Goal: Task Accomplishment & Management: Use online tool/utility

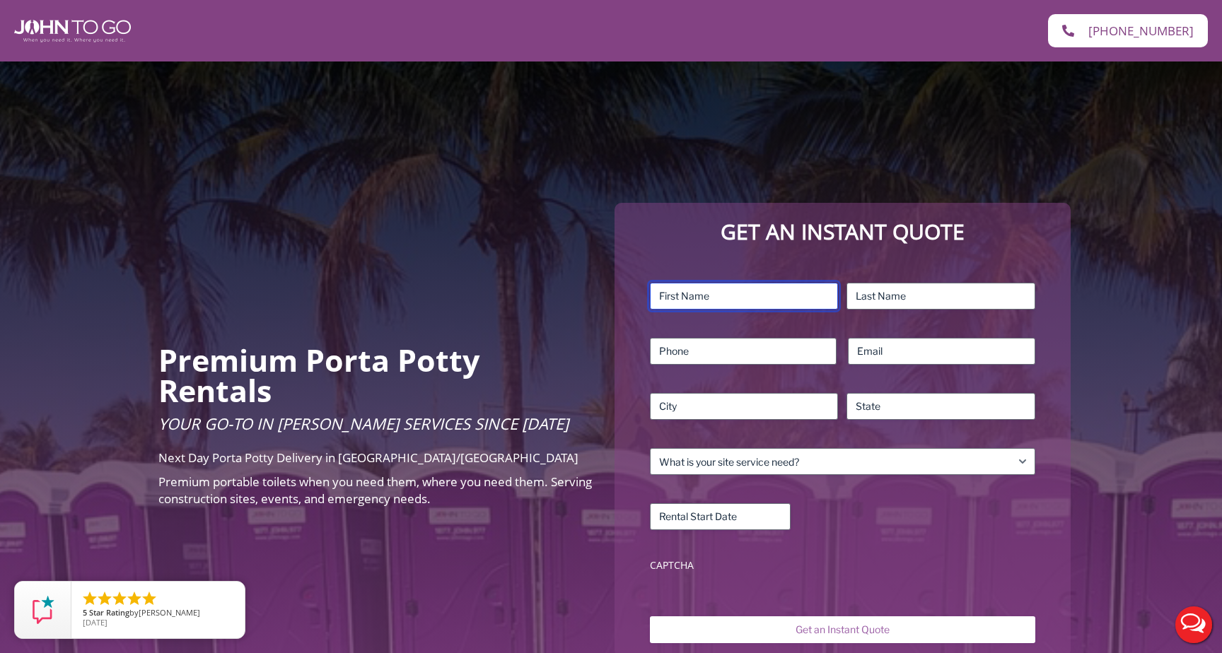
click at [771, 300] on input "First" at bounding box center [744, 296] width 189 height 27
type input "Mo"
type input "[PERSON_NAME]"
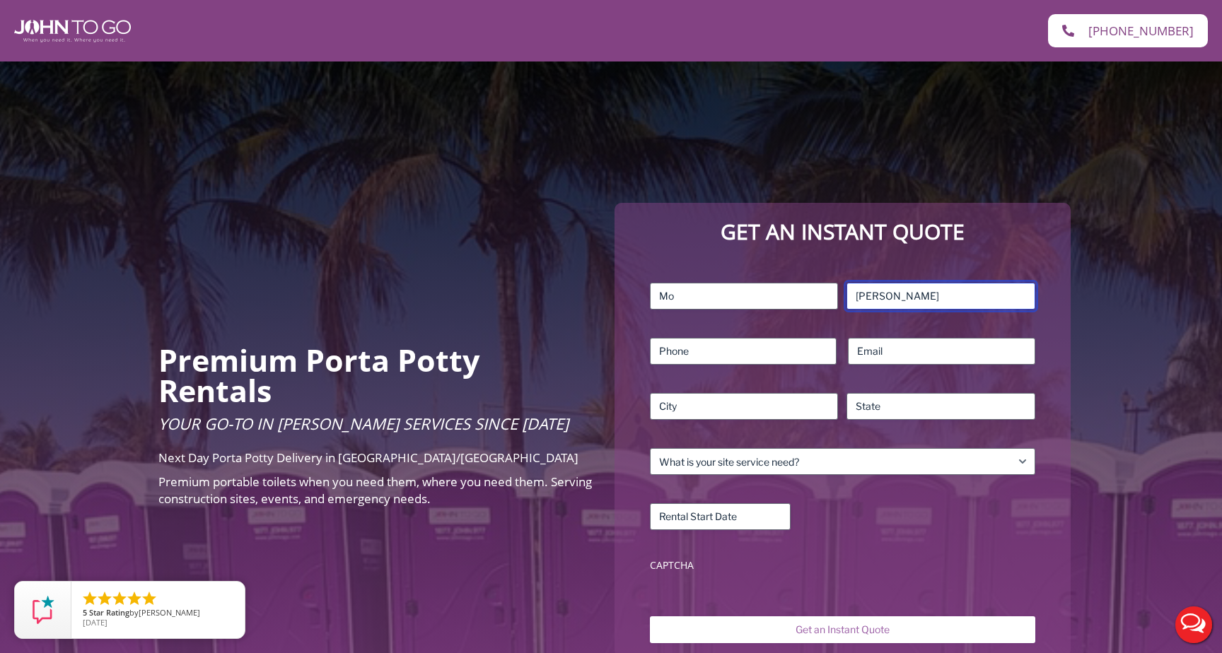
type input "5168054321"
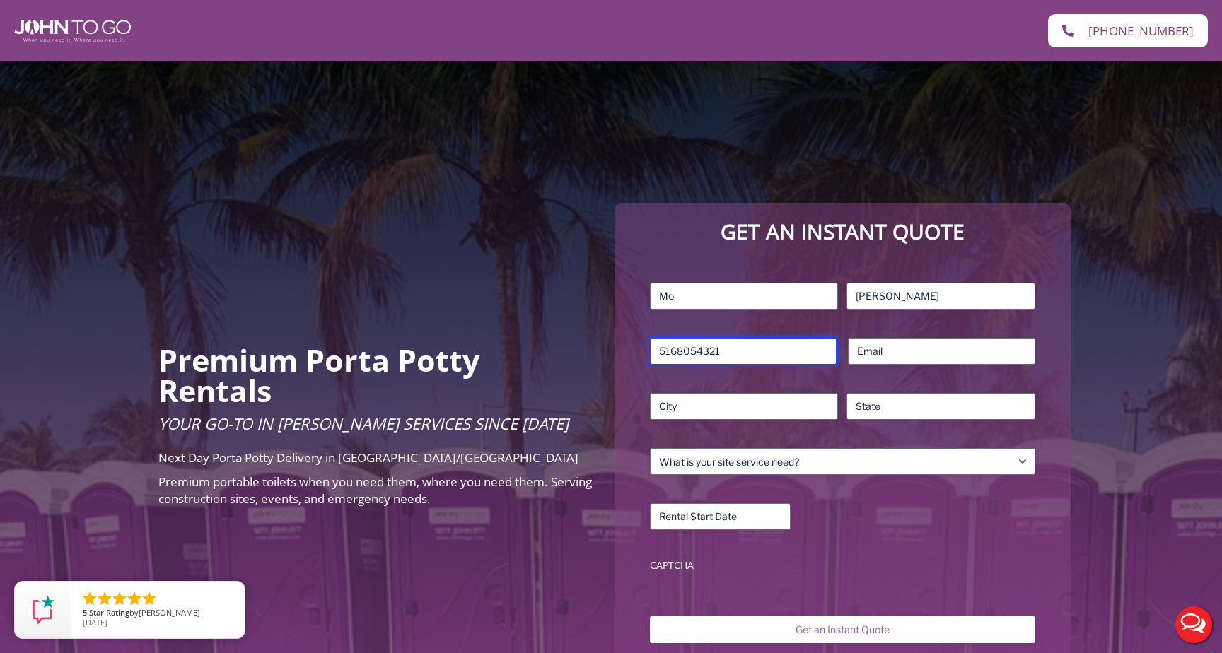
type input "Bay Shore"
type input "NY"
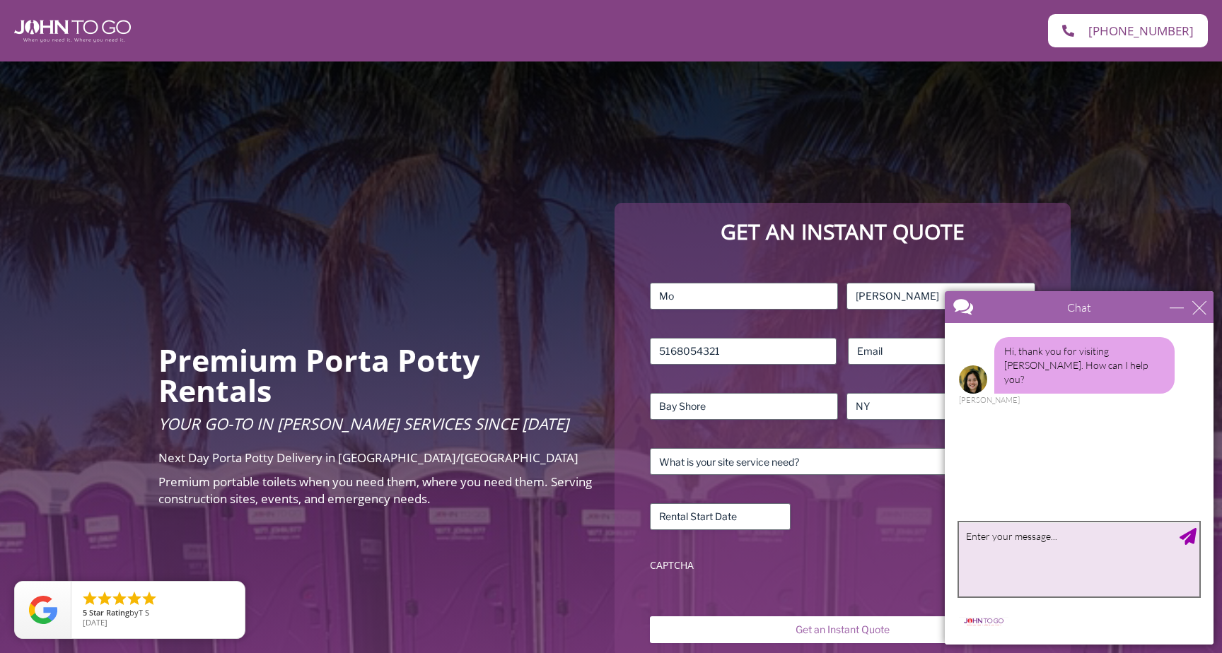
click at [1031, 542] on textarea "type your message" at bounding box center [1079, 560] width 240 height 74
type textarea "a"
type textarea "Do you service [GEOGRAPHIC_DATA]"
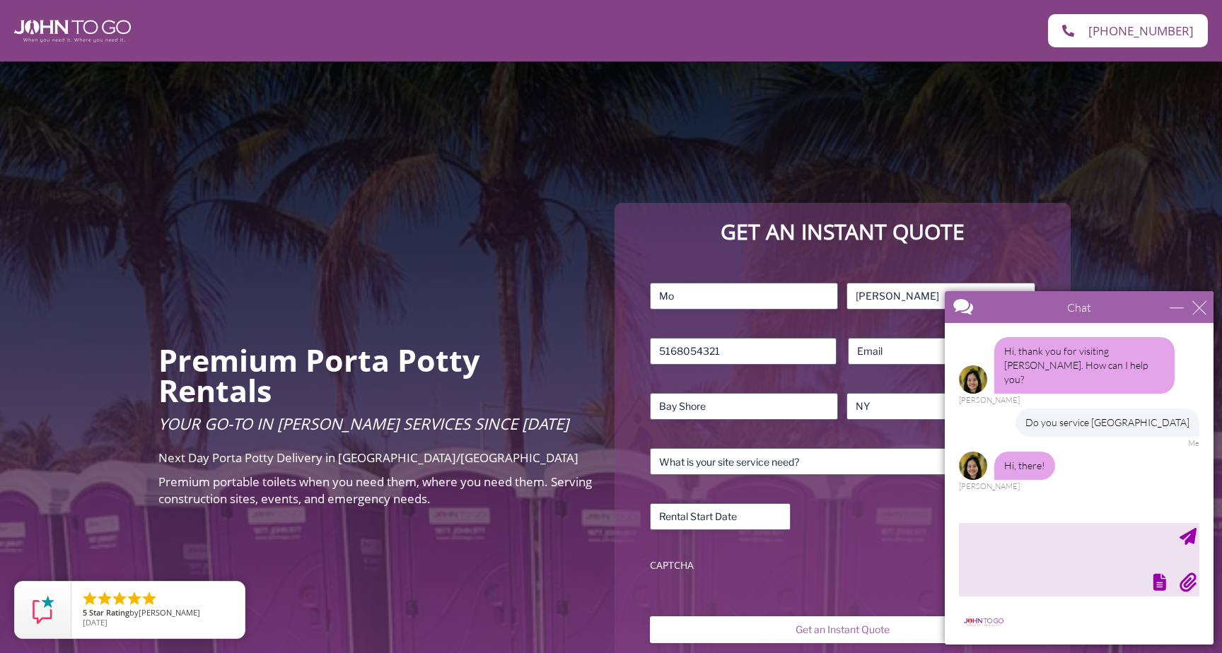
drag, startPoint x: 1025, startPoint y: 409, endPoint x: 1195, endPoint y: 402, distance: 169.8
click at [1195, 409] on div "Do you service [GEOGRAPHIC_DATA]" at bounding box center [1107, 423] width 184 height 28
copy div "Do you service [GEOGRAPHIC_DATA]"
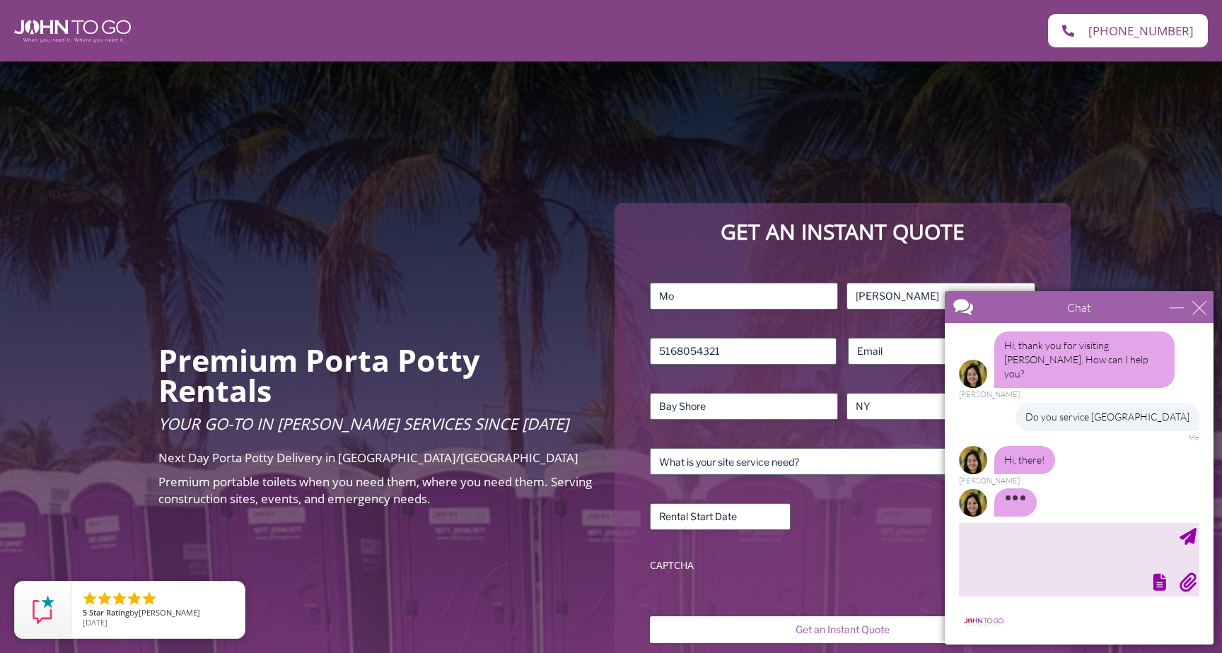
click at [1015, 574] on div at bounding box center [1077, 581] width 243 height 20
click at [1010, 547] on textarea "type your message" at bounding box center [1079, 560] width 240 height 74
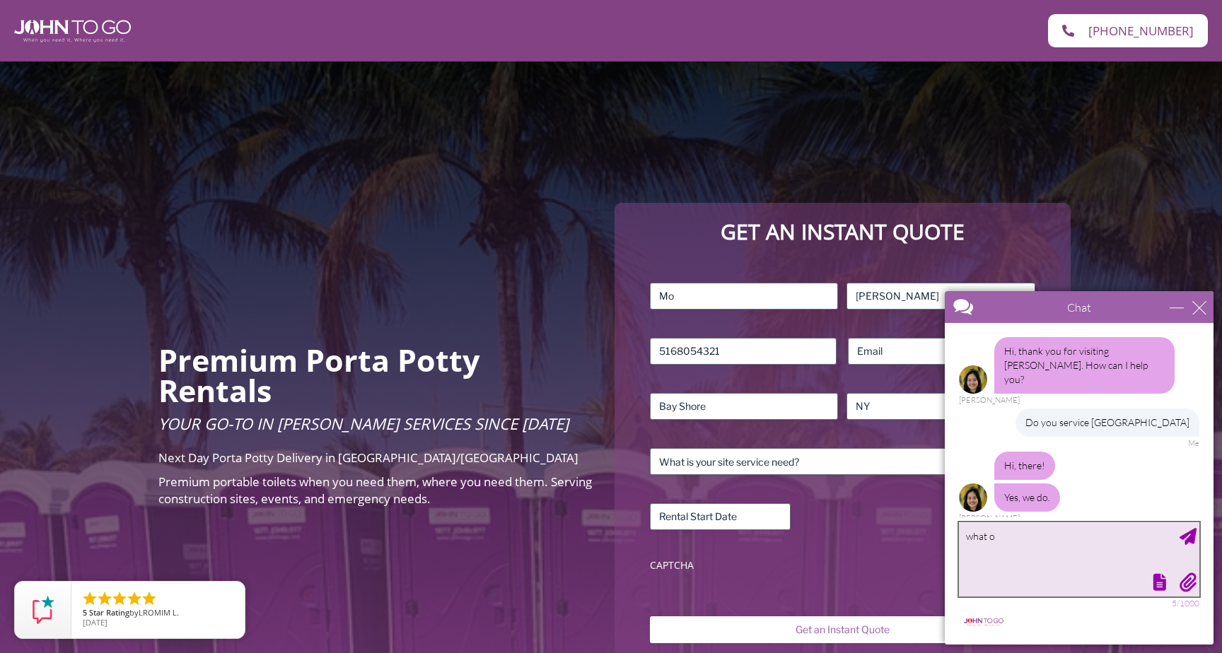
scroll to position [54, 0]
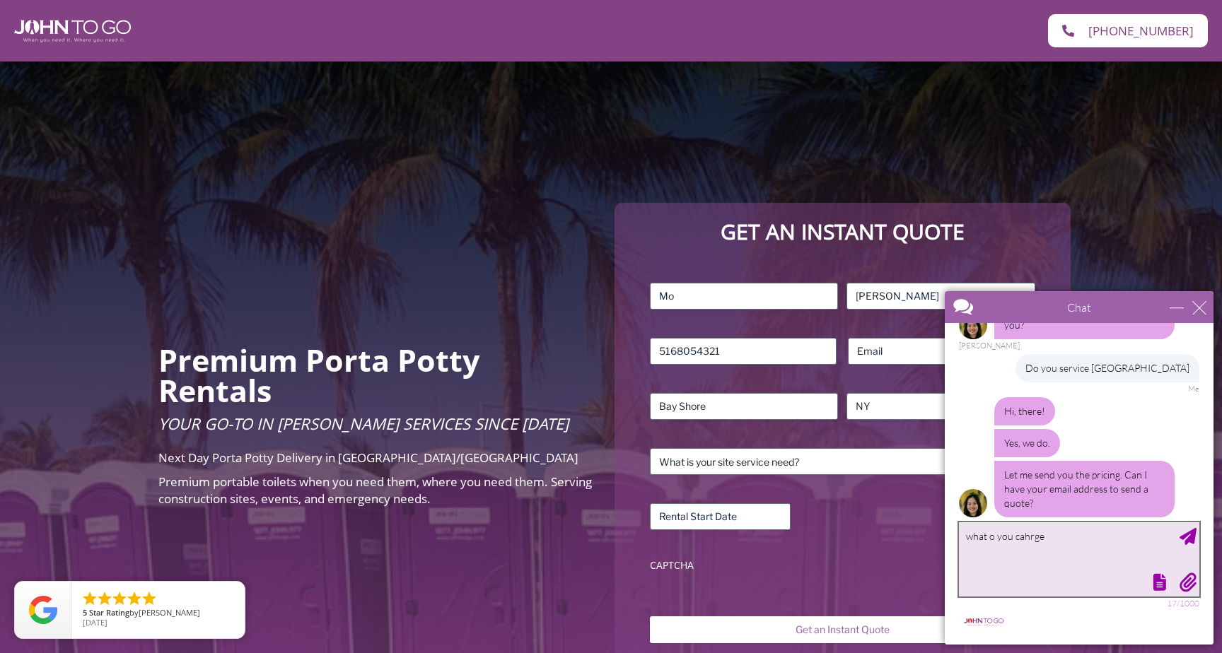
type textarea "what o you cahrge?"
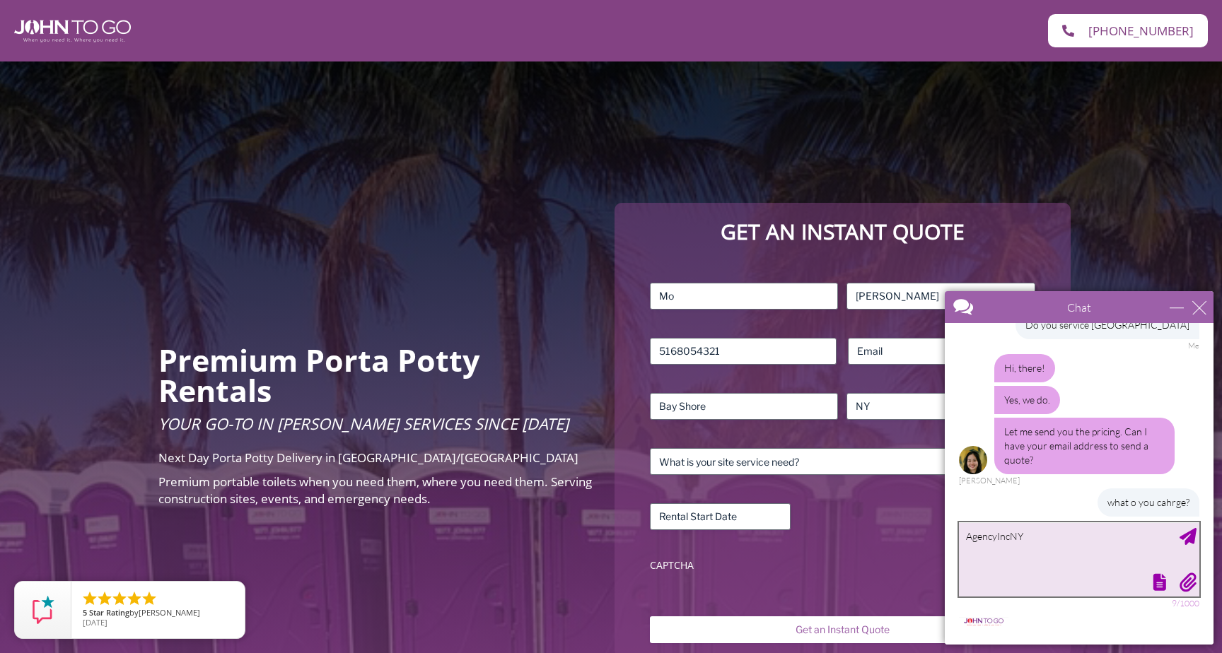
scroll to position [141, 0]
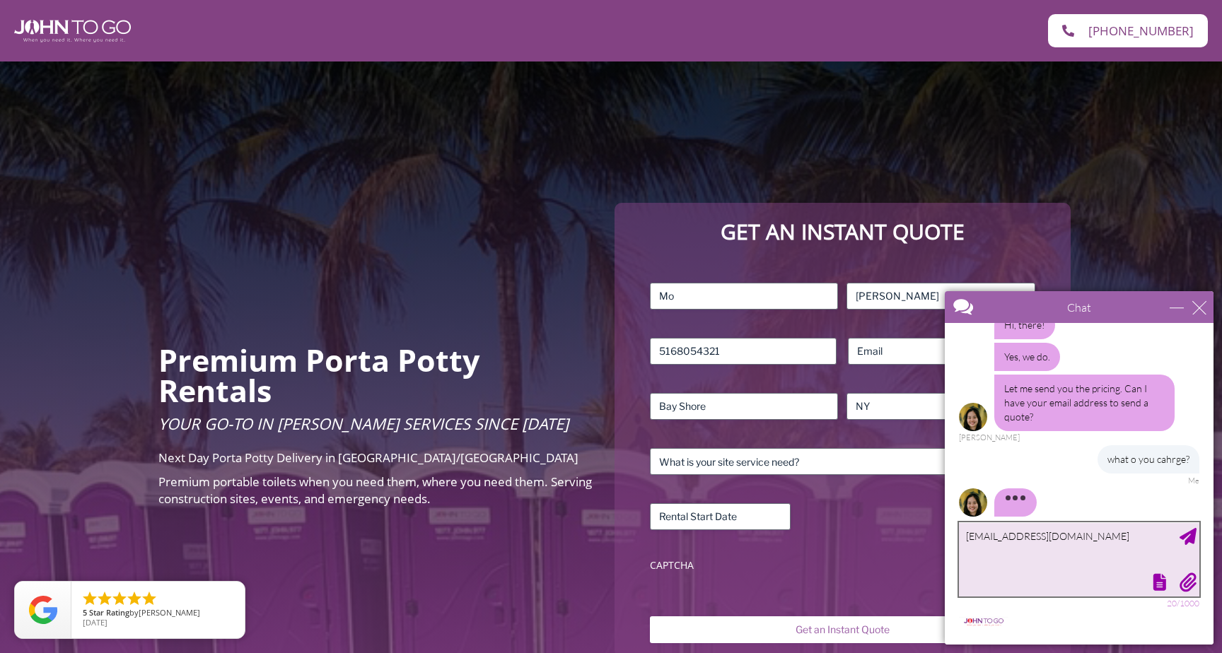
type textarea "[EMAIL_ADDRESS][DOMAIN_NAME]"
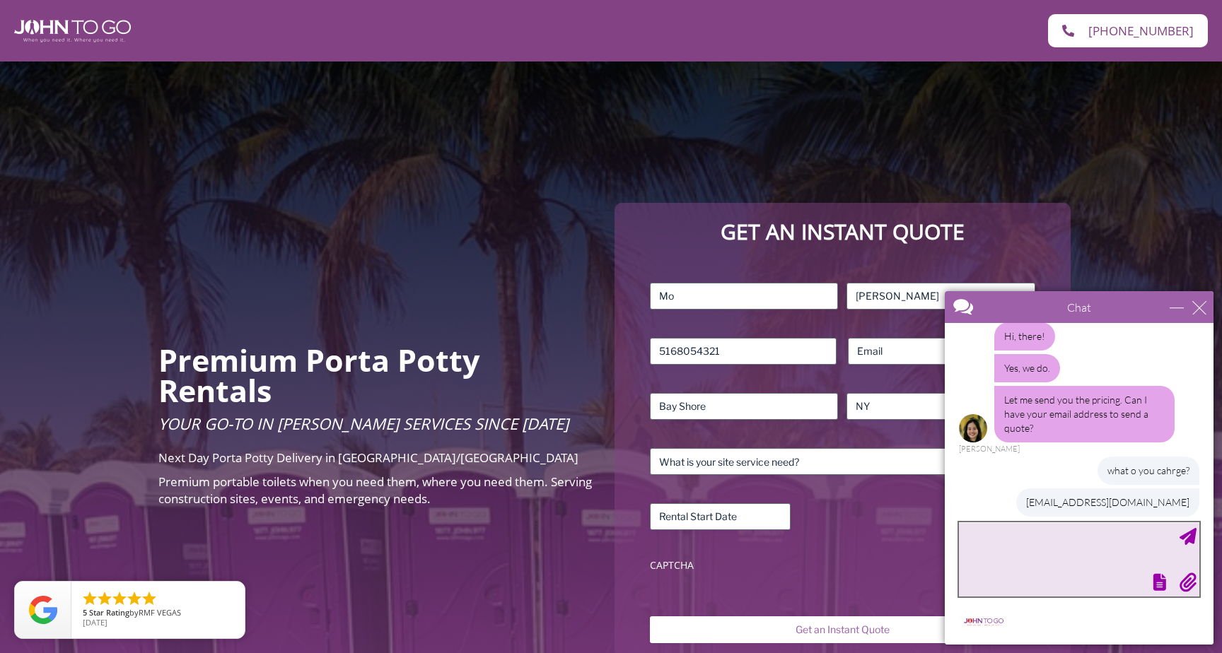
scroll to position [173, 0]
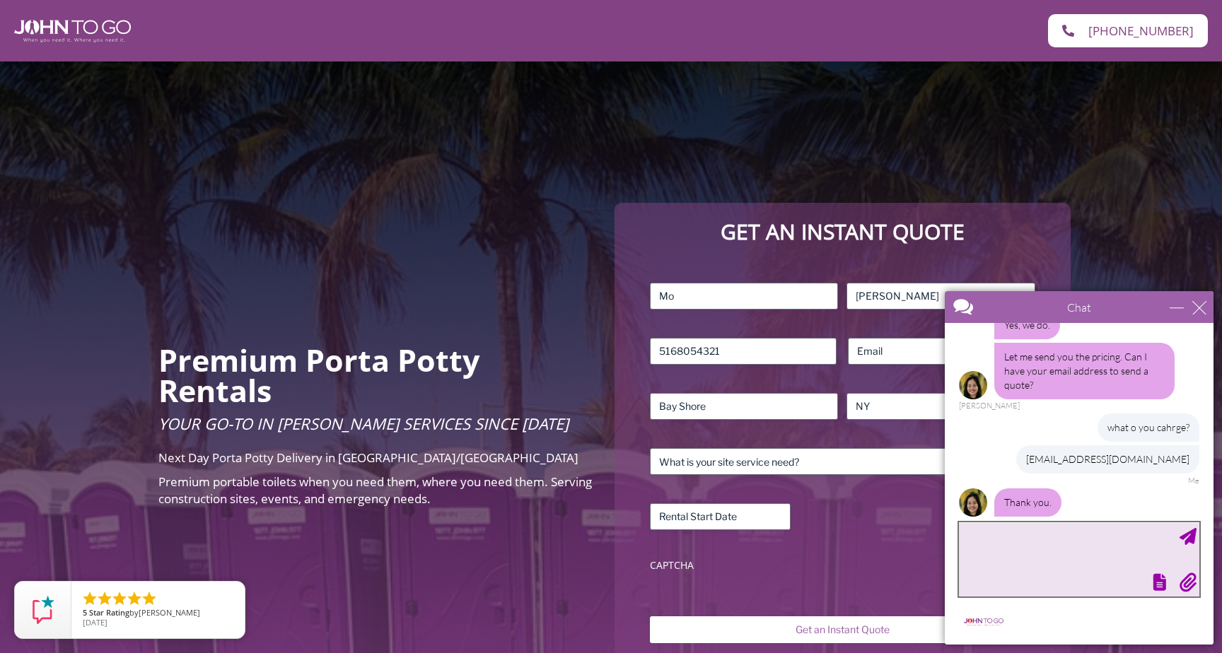
click at [996, 566] on textarea "type your message" at bounding box center [1079, 560] width 240 height 74
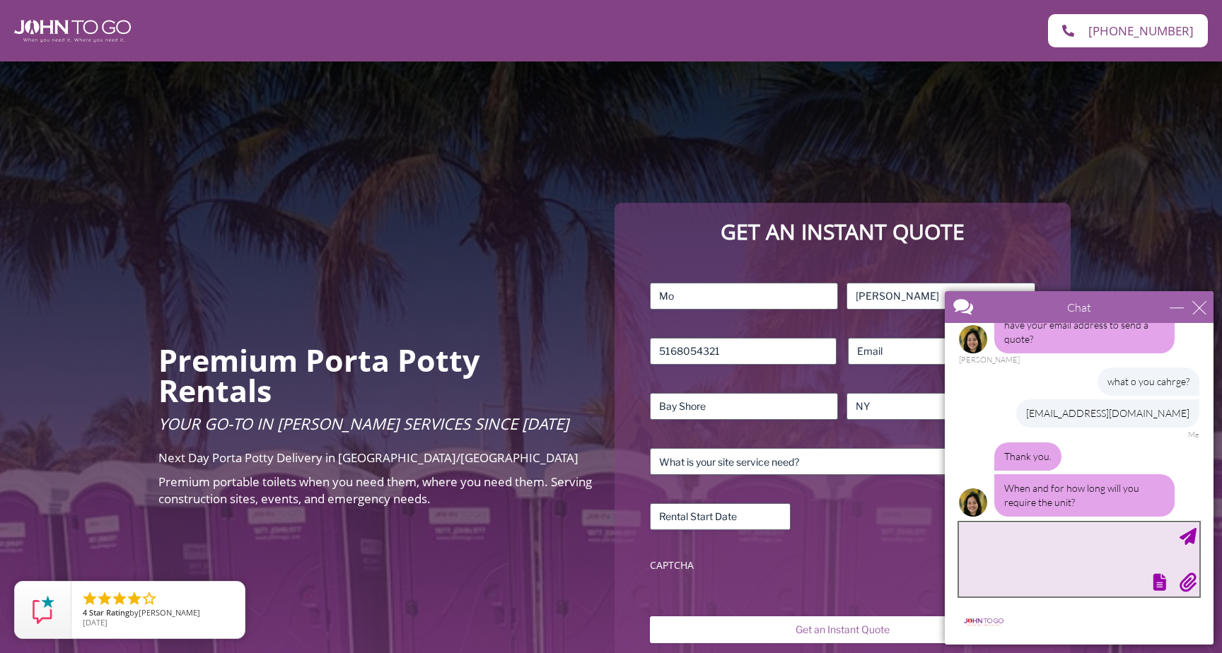
click at [999, 549] on textarea "type your message" at bounding box center [1079, 560] width 240 height 74
type textarea "6"
type textarea "say 6 months"
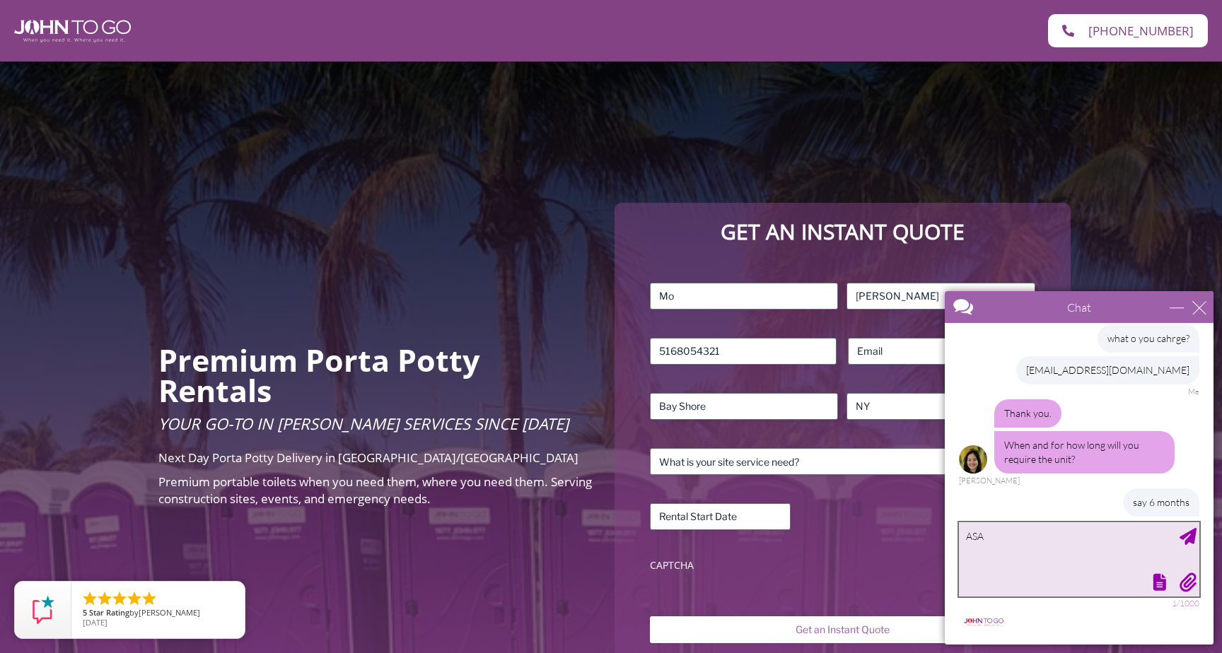
scroll to position [304, 0]
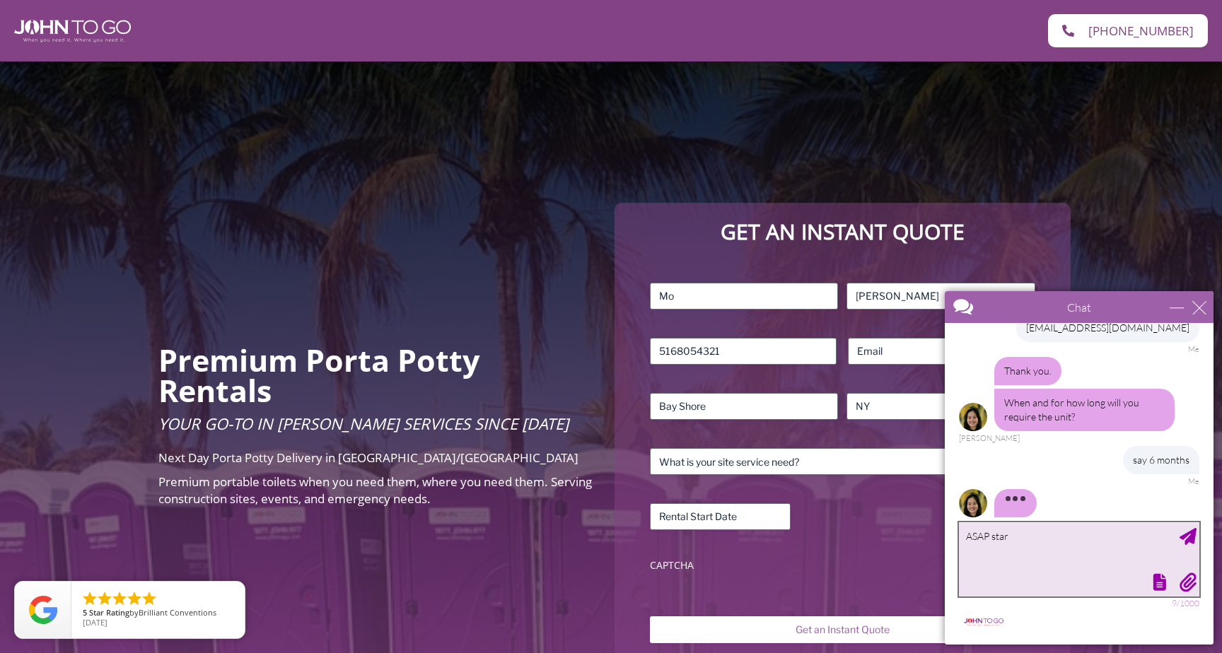
type textarea "ASAP start"
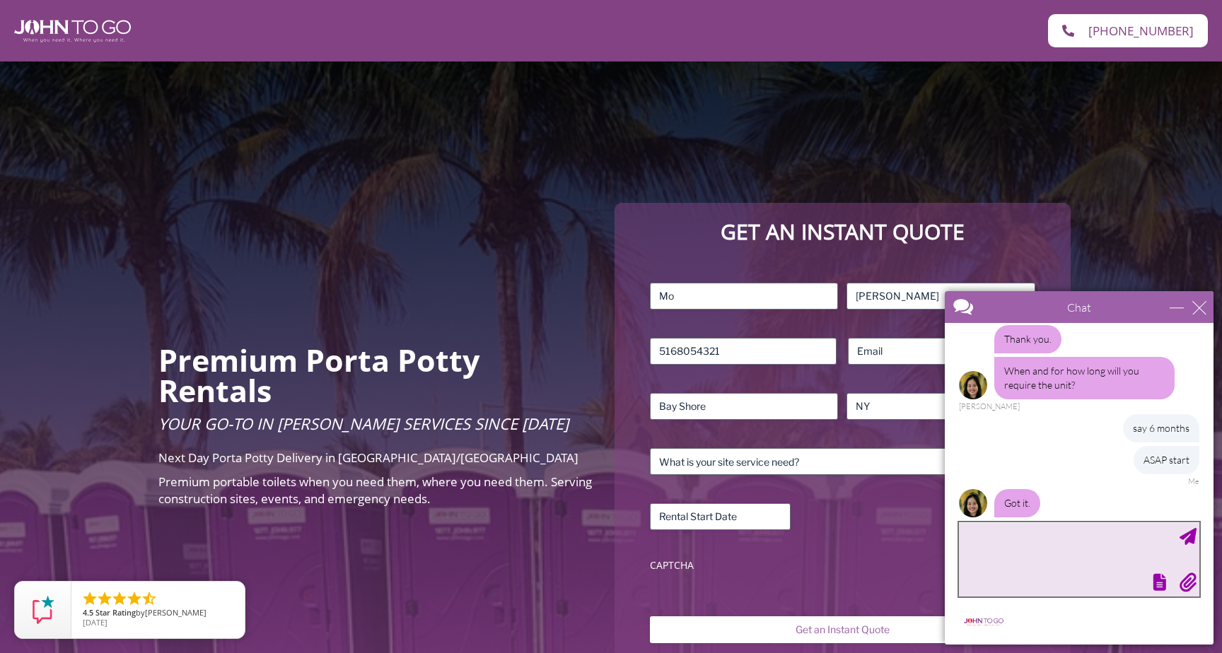
scroll to position [396, 0]
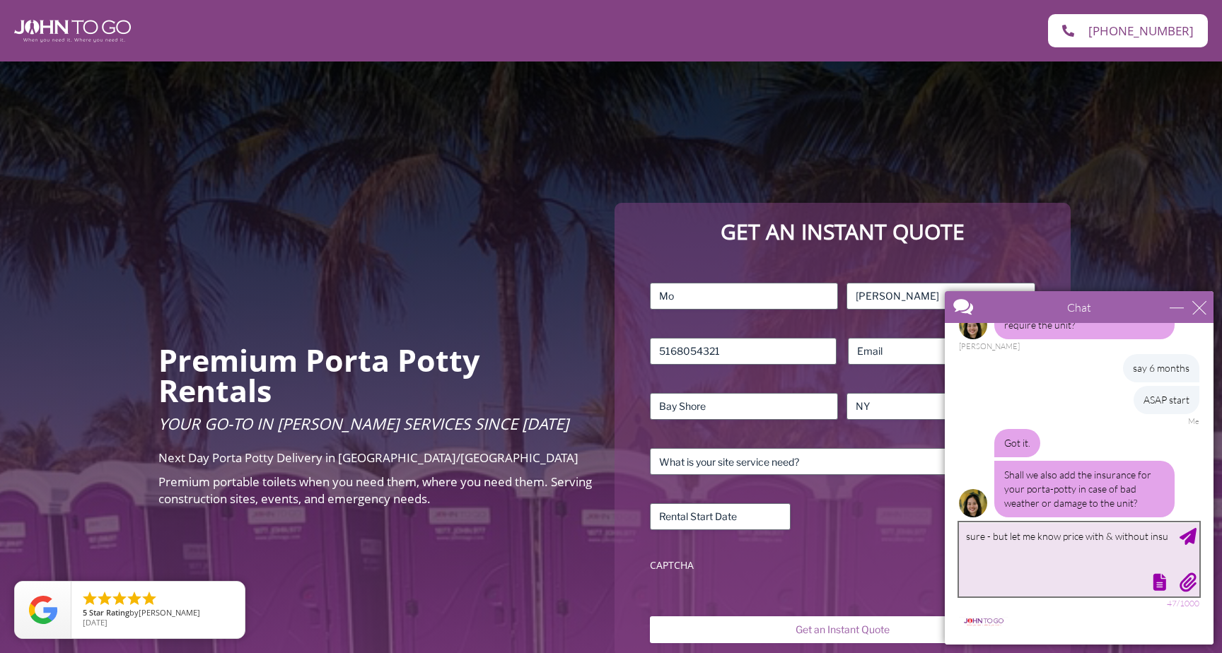
type textarea "sure - but let me know price with & without insur"
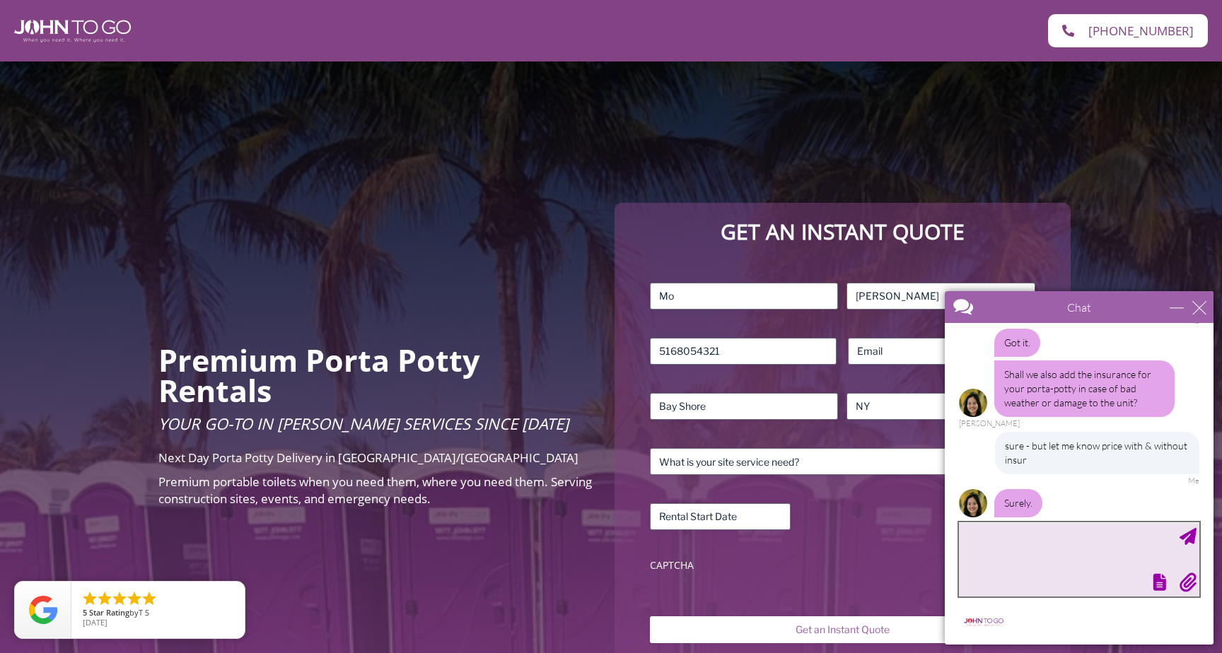
scroll to position [542, 0]
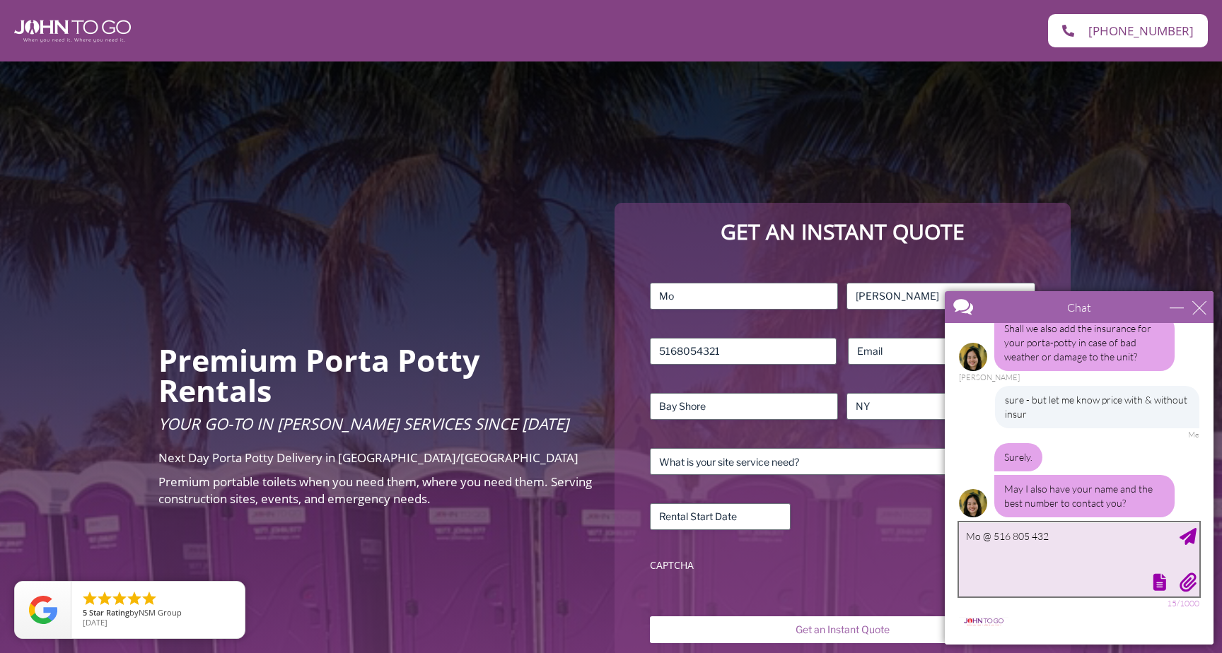
type textarea "Mo @ [PHONE_NUMBER]"
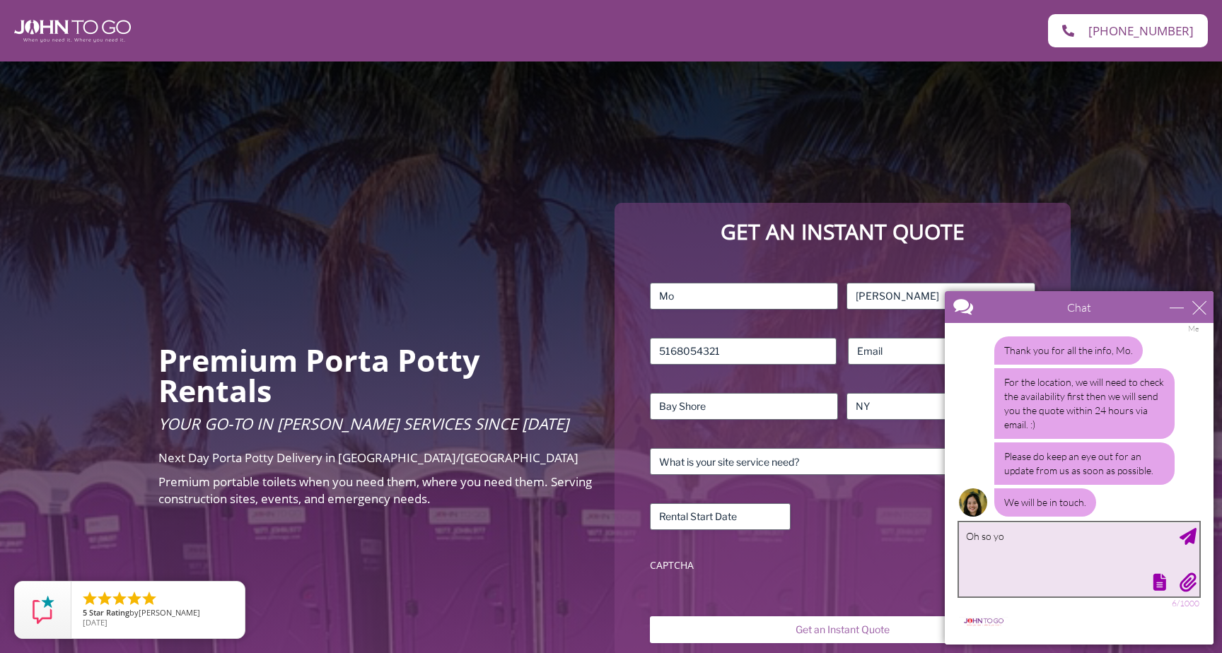
scroll to position [824, 0]
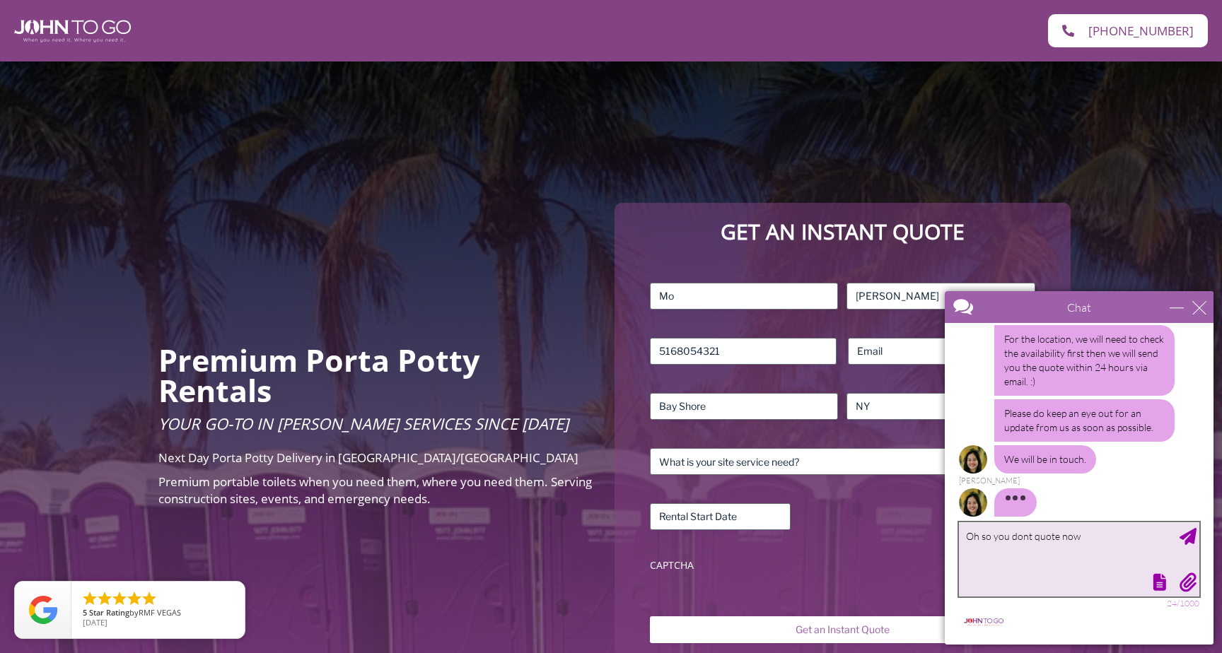
type textarea "Oh so you dont quote now?"
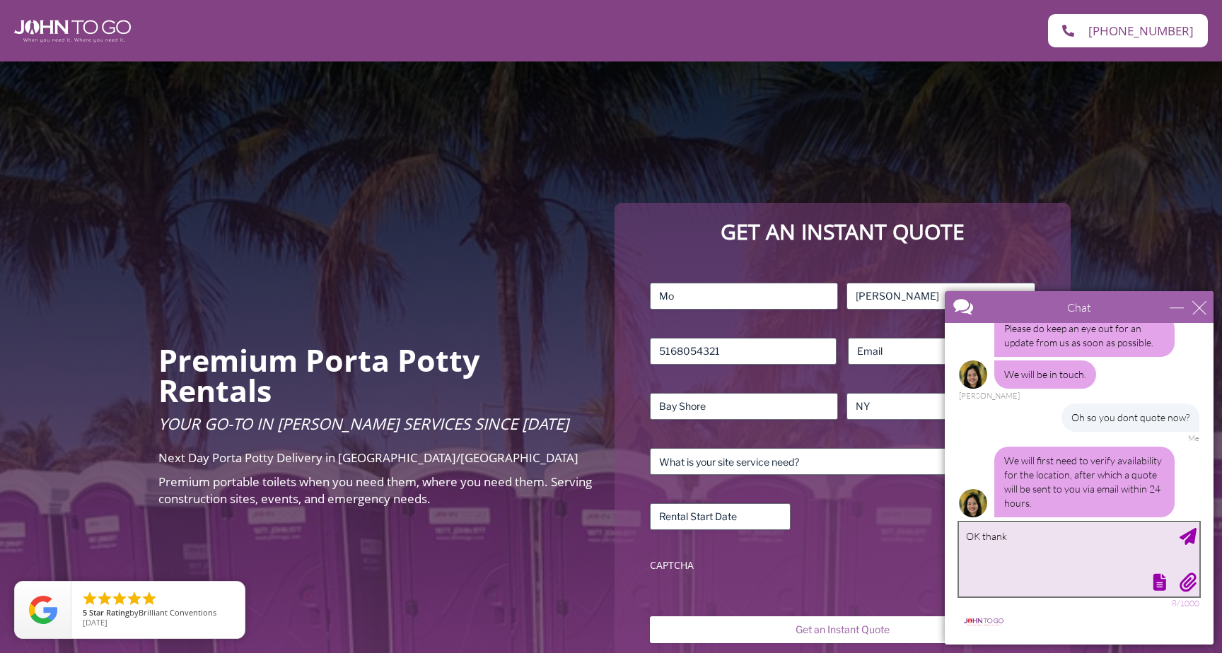
type textarea "OK thanks"
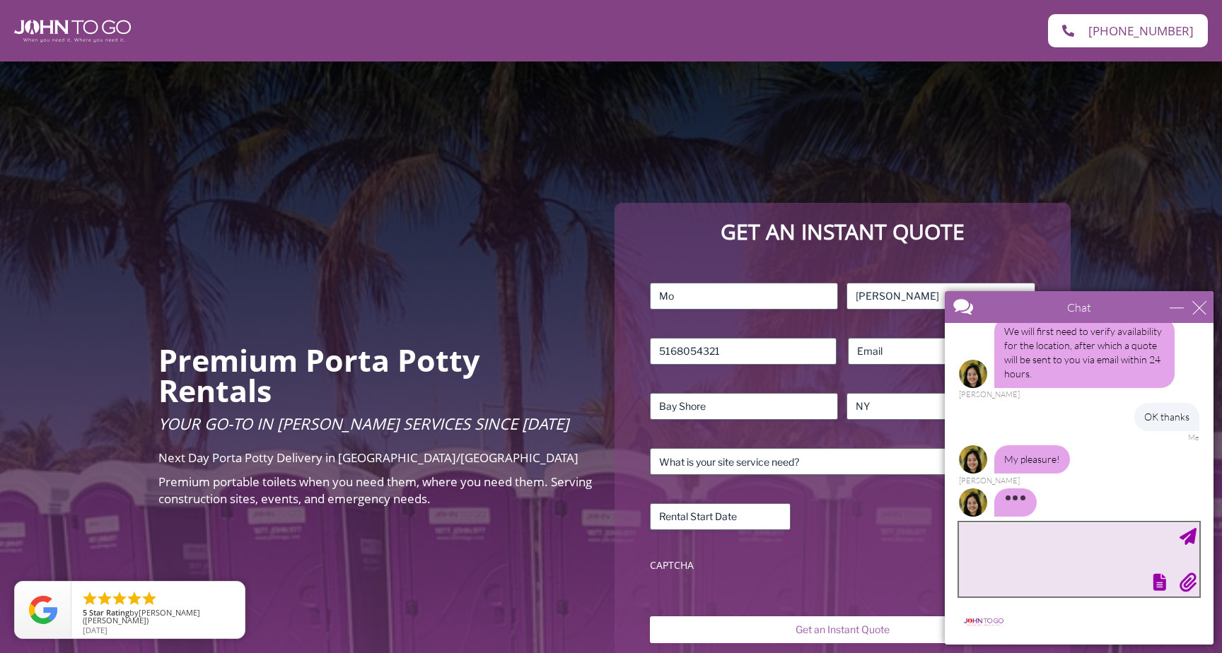
scroll to position [1027, 0]
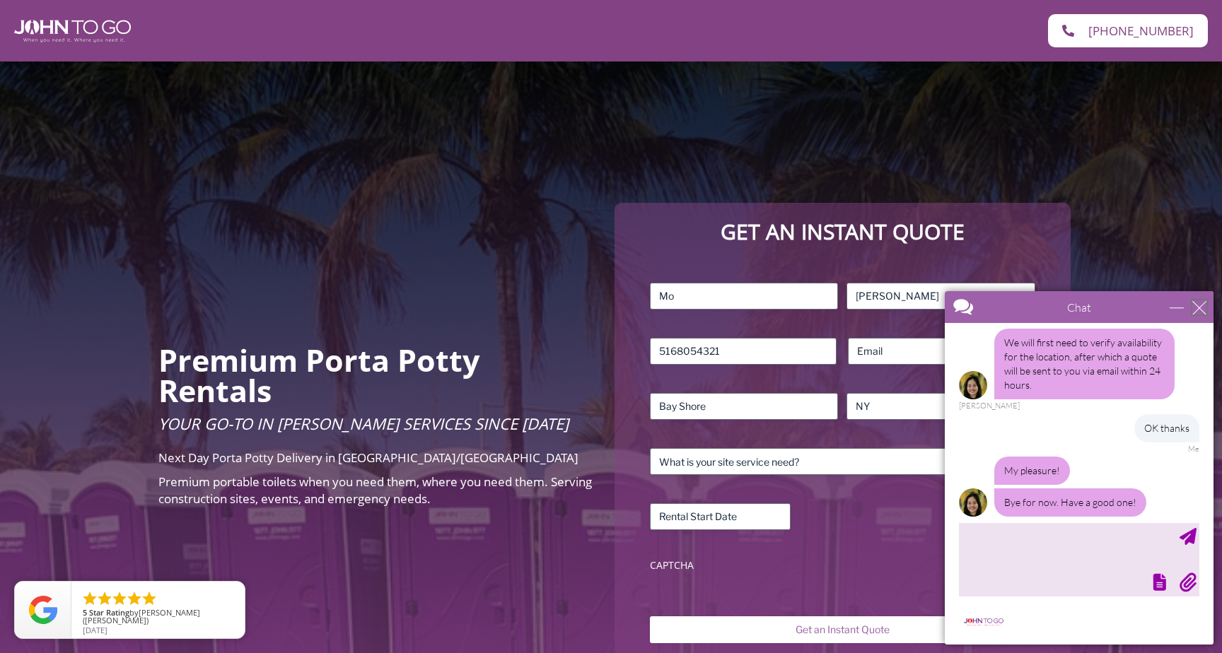
click at [1201, 308] on div "close" at bounding box center [1199, 308] width 14 height 14
type input "Continue Chat"
type input "End Chat"
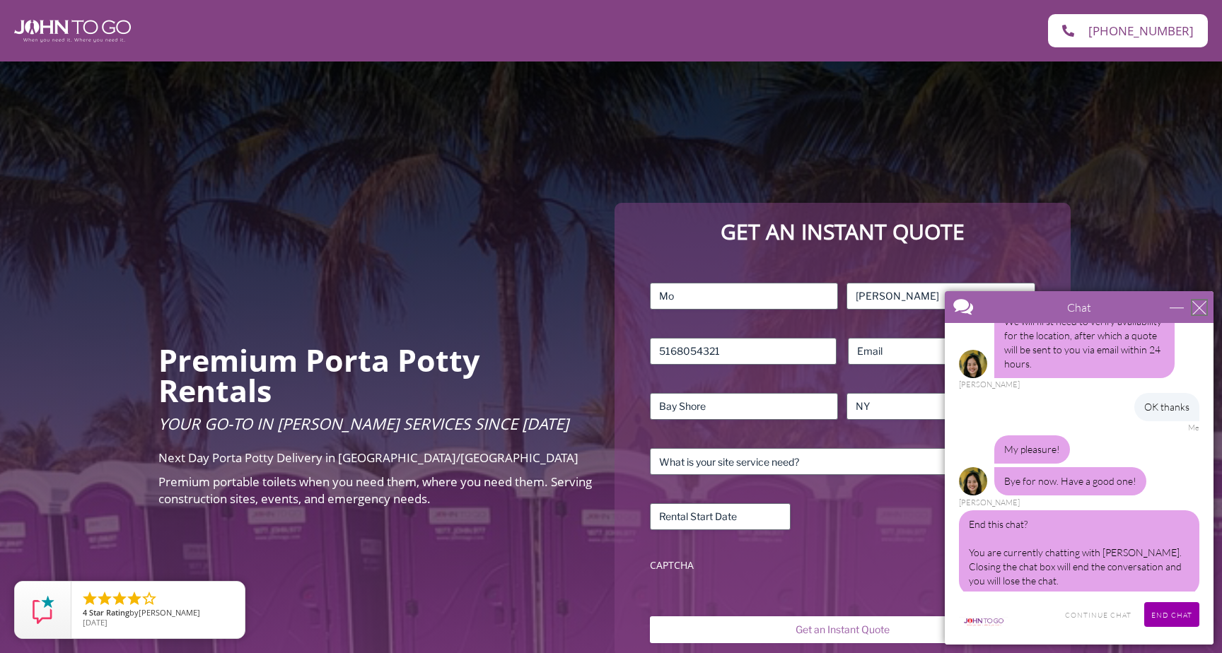
scroll to position [1339, 0]
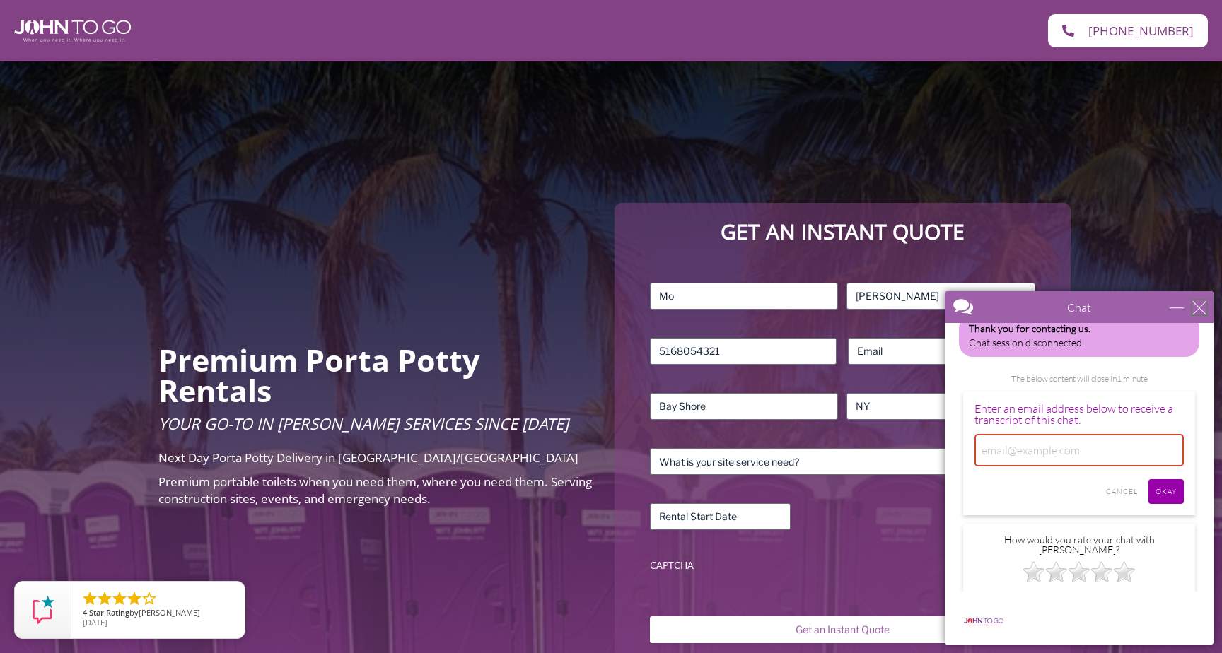
click at [1199, 305] on div "close" at bounding box center [1199, 308] width 14 height 14
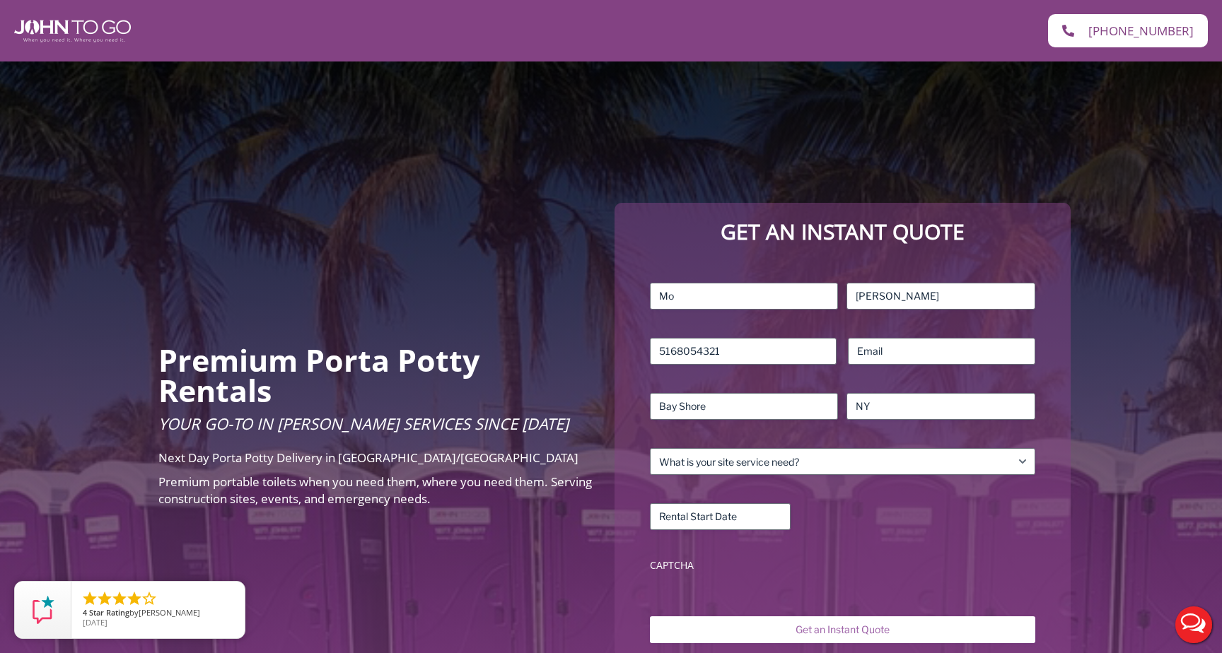
scroll to position [0, 0]
